Goal: Task Accomplishment & Management: Use online tool/utility

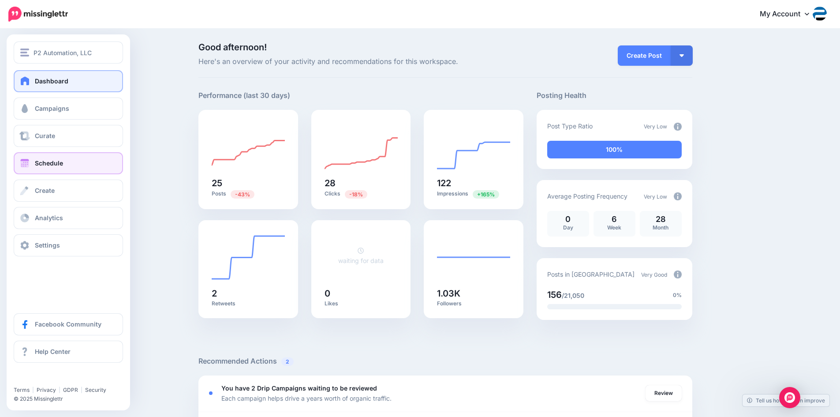
click at [57, 164] on span "Schedule" at bounding box center [49, 162] width 28 height 7
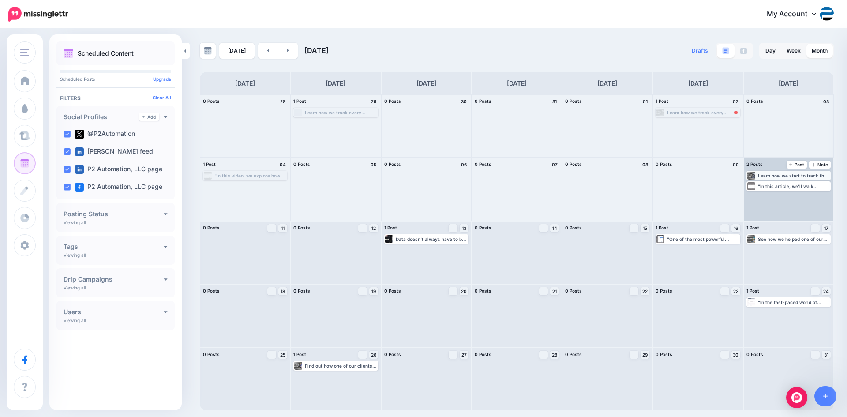
click at [777, 177] on div "Learn how we start to track the dollars and cents of Customer Service Issues, b…" at bounding box center [794, 175] width 72 height 5
click at [809, 187] on img at bounding box center [810, 186] width 4 height 4
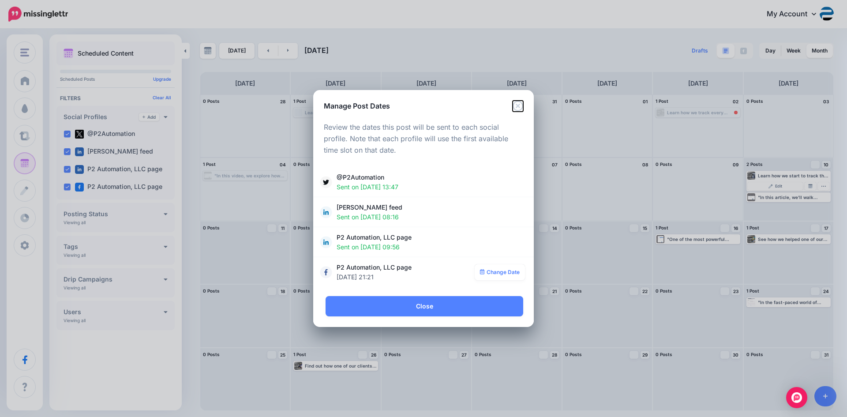
click at [517, 102] on icon "Close" at bounding box center [518, 106] width 11 height 11
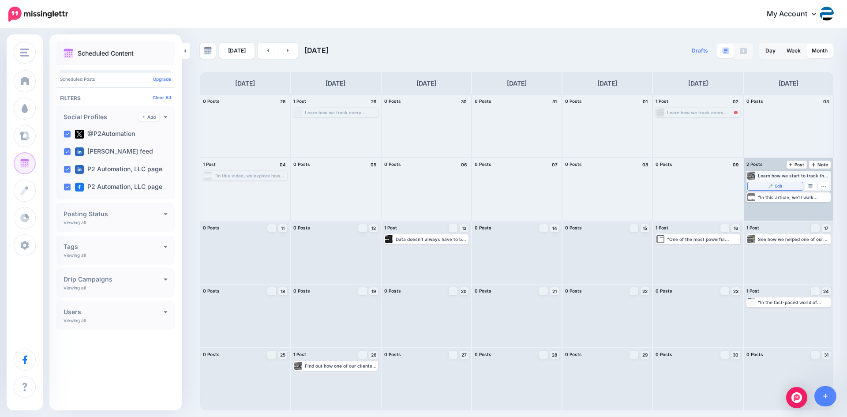
click at [786, 187] on link "Edit" at bounding box center [775, 186] width 55 height 8
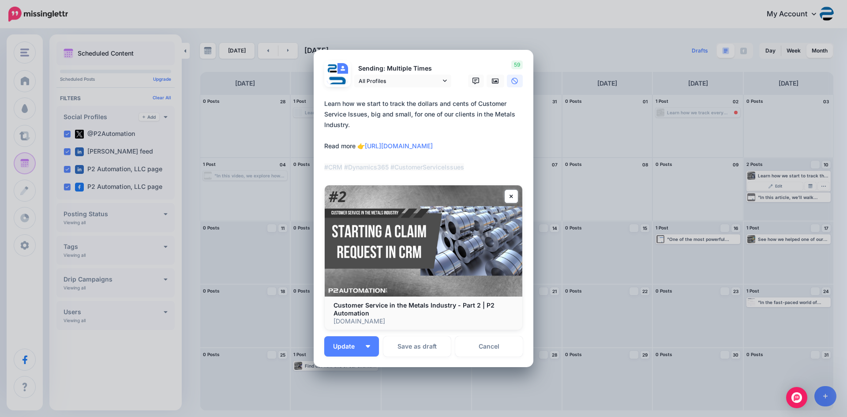
click at [556, 49] on div "Edit Post Loading Sending: Multiple Times @P2Automation" at bounding box center [423, 208] width 847 height 417
click at [492, 344] on link "Cancel" at bounding box center [488, 346] width 67 height 20
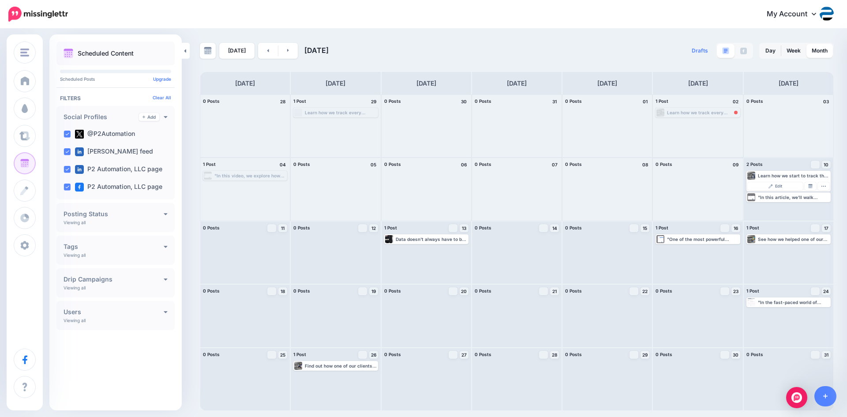
click at [682, 206] on div at bounding box center [698, 189] width 90 height 62
click at [792, 201] on div ""In this article, we’ll walk through the problem our client faced, how we devel…" at bounding box center [788, 197] width 82 height 8
click at [811, 197] on img at bounding box center [810, 197] width 4 height 4
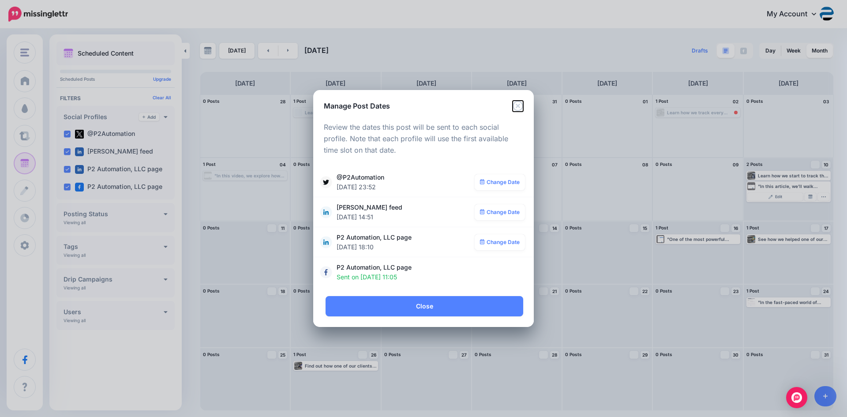
click at [517, 104] on icon "Close" at bounding box center [518, 106] width 11 height 11
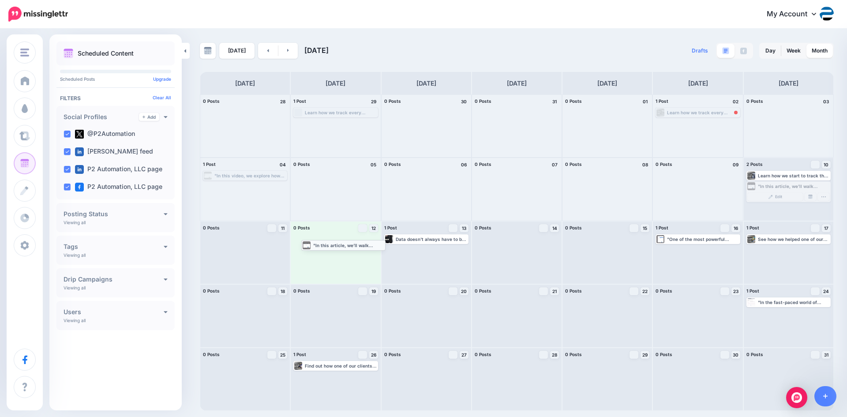
drag, startPoint x: 773, startPoint y: 187, endPoint x: 328, endPoint y: 246, distance: 448.9
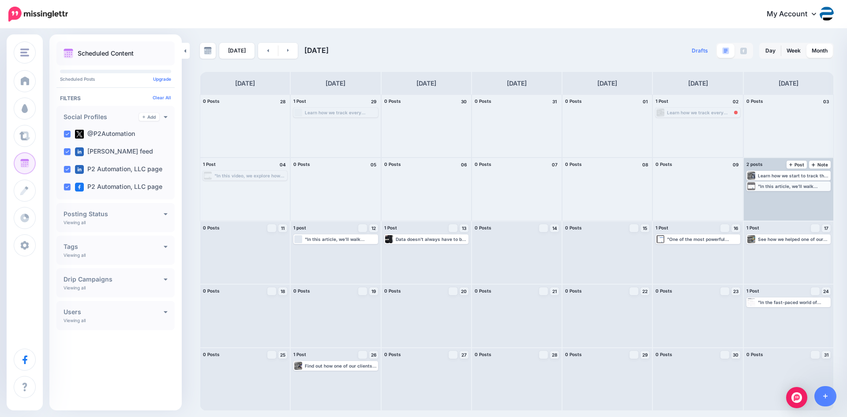
click at [779, 187] on div ""In this article, we’ll walk through the problem our client faced, how we devel…" at bounding box center [794, 185] width 72 height 5
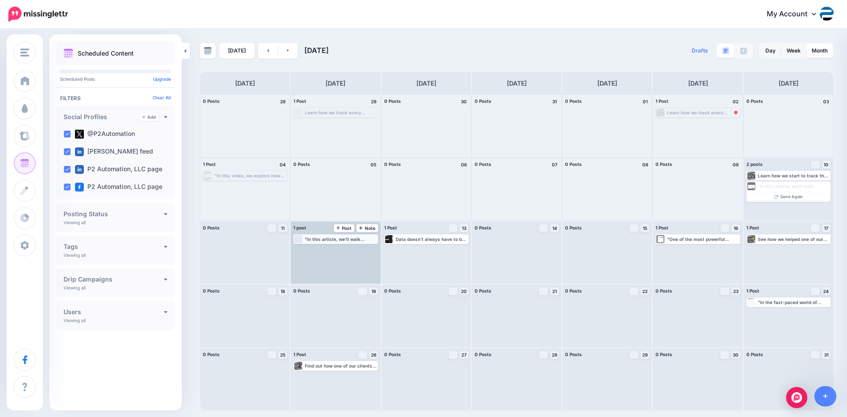
click at [342, 239] on div ""In this article, we’ll walk through the problem our client faced, how we devel…" at bounding box center [341, 238] width 72 height 5
click at [356, 251] on img at bounding box center [358, 249] width 4 height 4
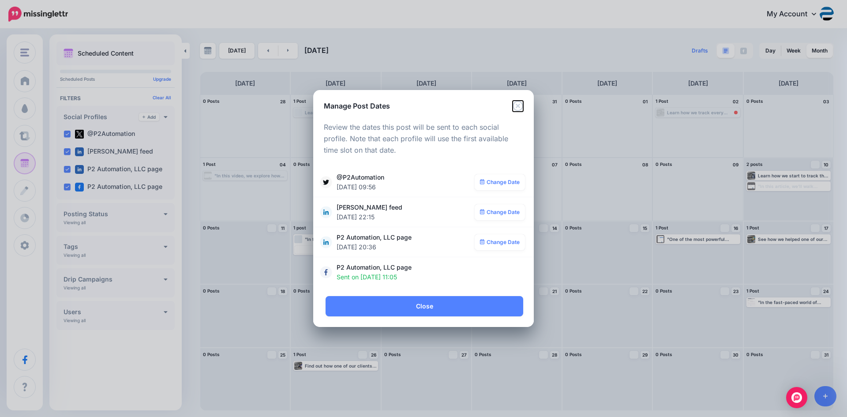
click at [521, 107] on icon "Close" at bounding box center [518, 106] width 11 height 11
